Goal: Task Accomplishment & Management: Complete application form

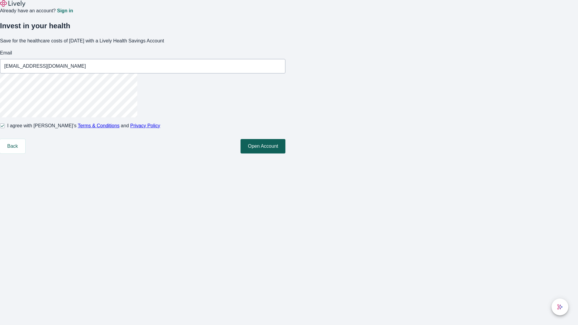
click at [285, 154] on button "Open Account" at bounding box center [263, 146] width 45 height 14
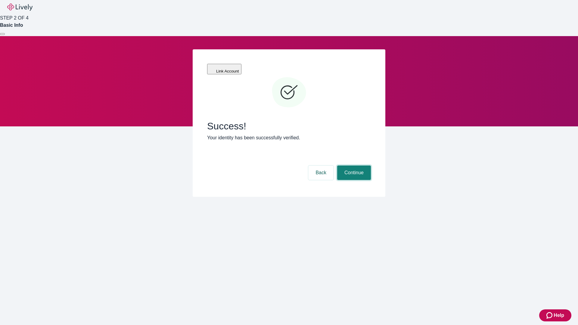
click at [353, 166] on button "Continue" at bounding box center [354, 173] width 34 height 14
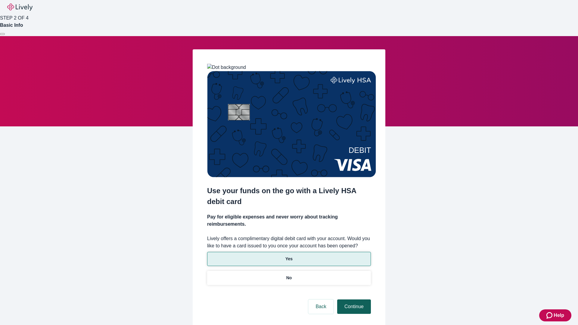
click at [289, 256] on p "Yes" at bounding box center [288, 259] width 7 height 6
click at [353, 300] on button "Continue" at bounding box center [354, 307] width 34 height 14
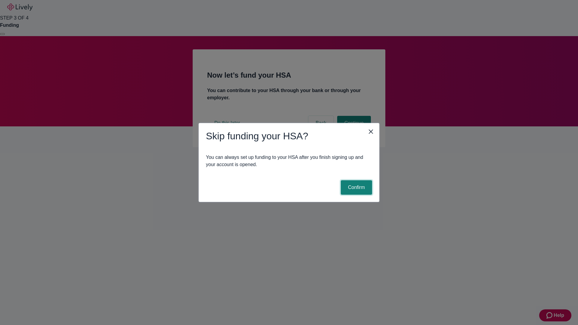
click at [356, 188] on button "Confirm" at bounding box center [356, 187] width 31 height 14
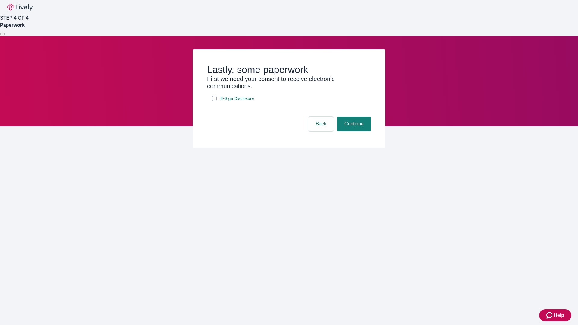
click at [214, 101] on input "E-Sign Disclosure" at bounding box center [214, 98] width 5 height 5
checkbox input "true"
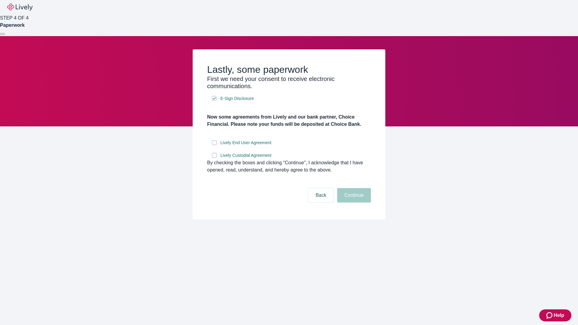
click at [214, 145] on input "Lively End User Agreement" at bounding box center [214, 142] width 5 height 5
checkbox input "true"
click at [214, 158] on input "Lively Custodial Agreement" at bounding box center [214, 155] width 5 height 5
checkbox input "true"
click at [353, 203] on button "Continue" at bounding box center [354, 195] width 34 height 14
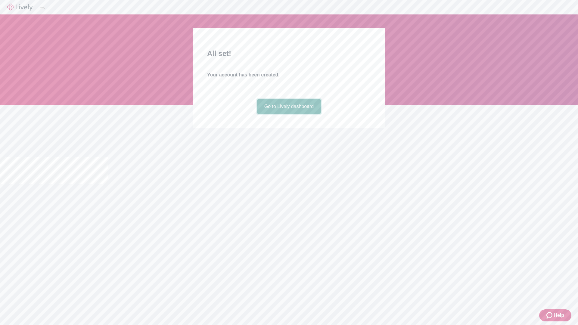
click at [289, 114] on link "Go to Lively dashboard" at bounding box center [289, 106] width 64 height 14
